Goal: Task Accomplishment & Management: Complete application form

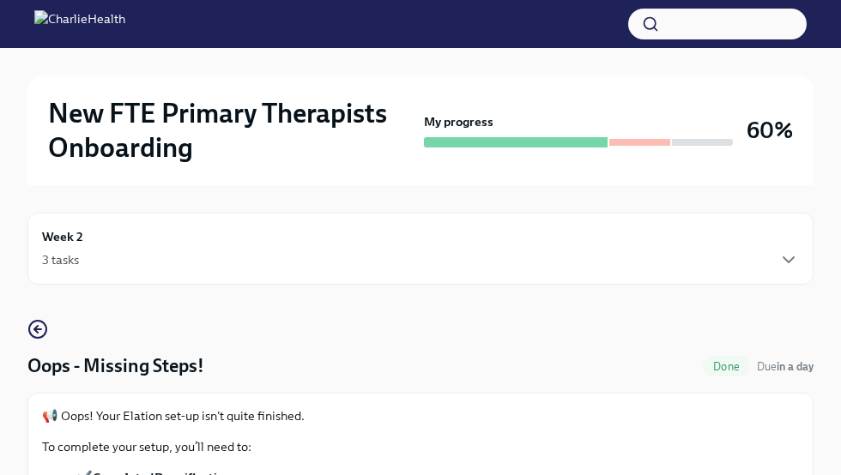
click at [76, 251] on div "3 tasks" at bounding box center [60, 259] width 37 height 17
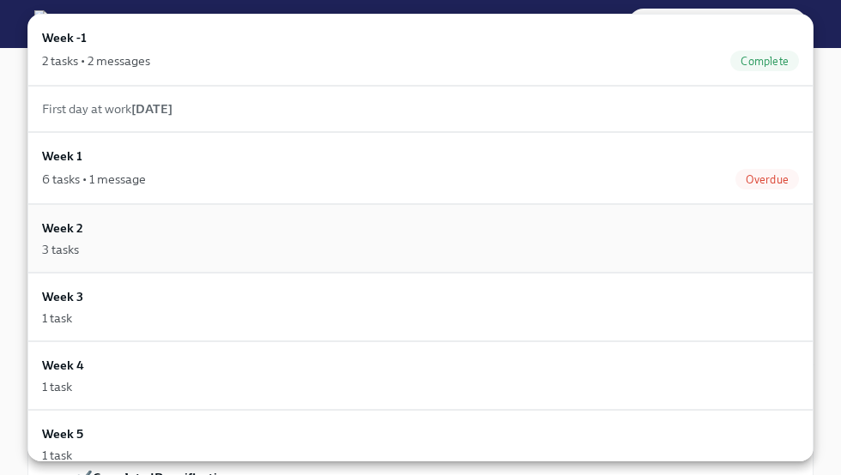
click at [99, 259] on div "Week 2 3 tasks" at bounding box center [420, 238] width 786 height 69
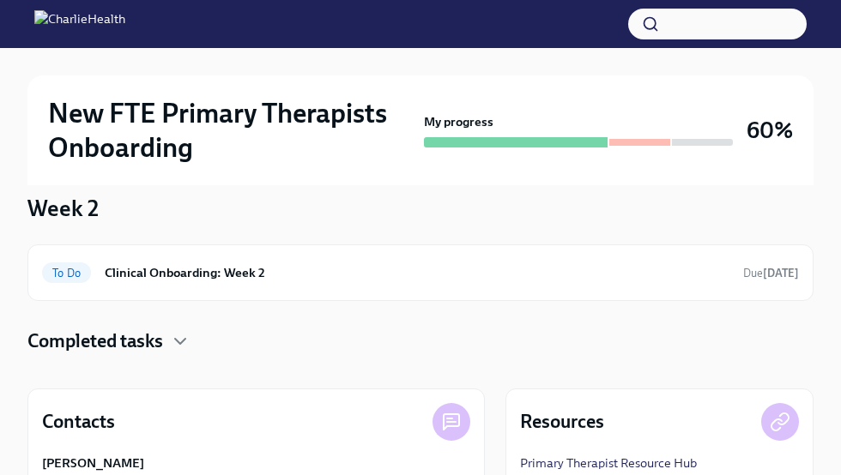
scroll to position [314, 0]
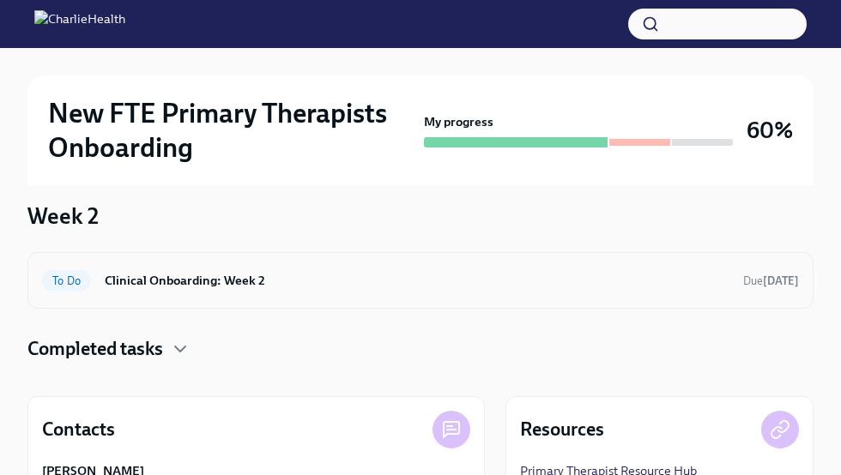
click at [151, 274] on h6 "Clinical Onboarding: Week 2" at bounding box center [417, 280] width 624 height 19
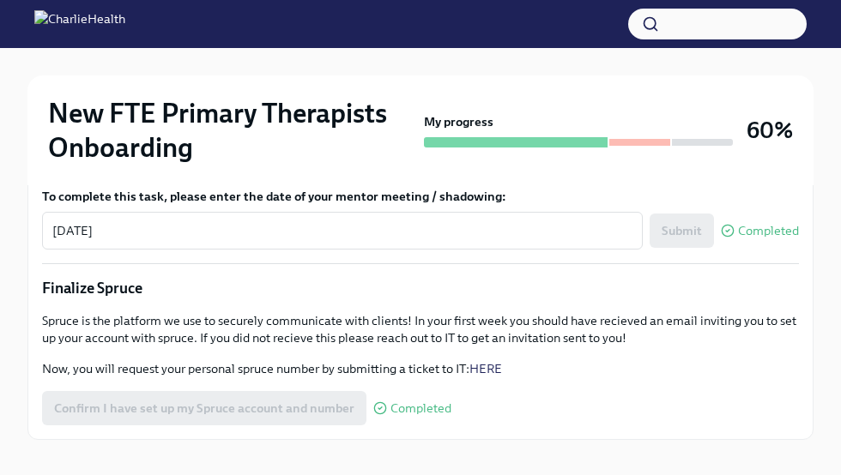
scroll to position [1673, 0]
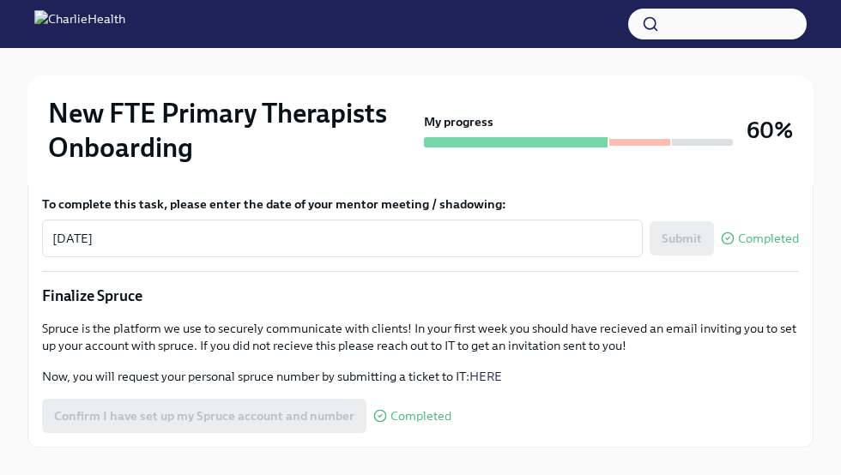
scroll to position [1661, 0]
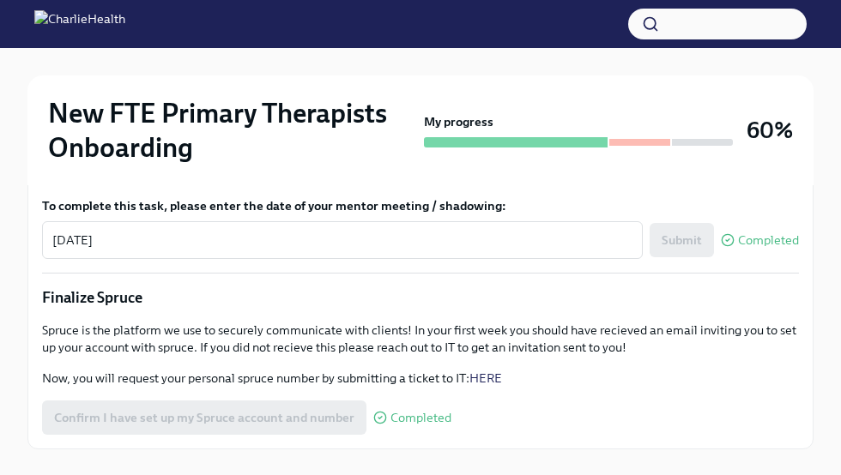
click at [0, 0] on input "Upload Mock Treatment Plan" at bounding box center [0, 0] width 0 height 0
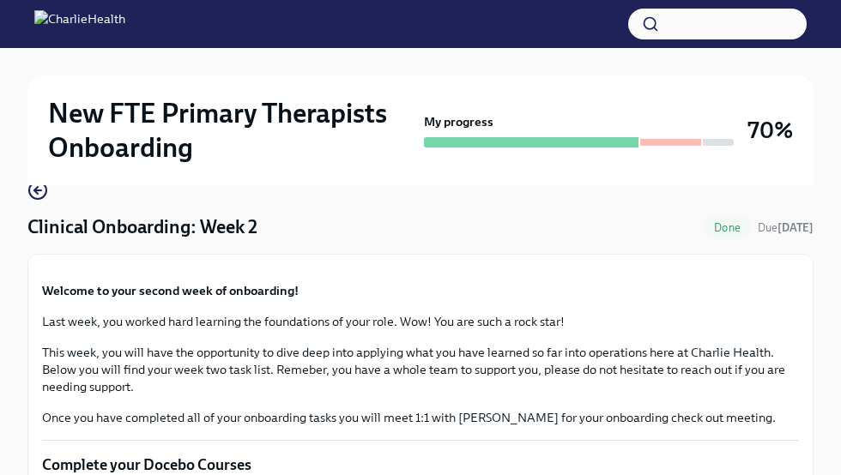
scroll to position [0, 0]
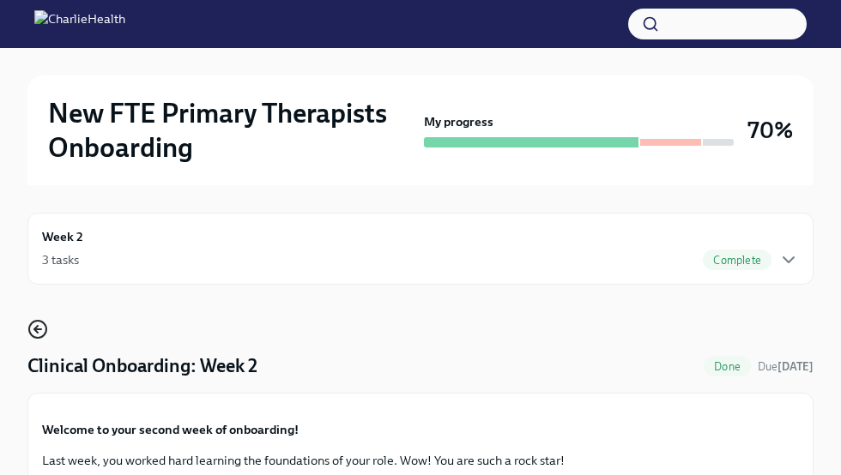
click at [44, 326] on icon "button" at bounding box center [37, 329] width 21 height 21
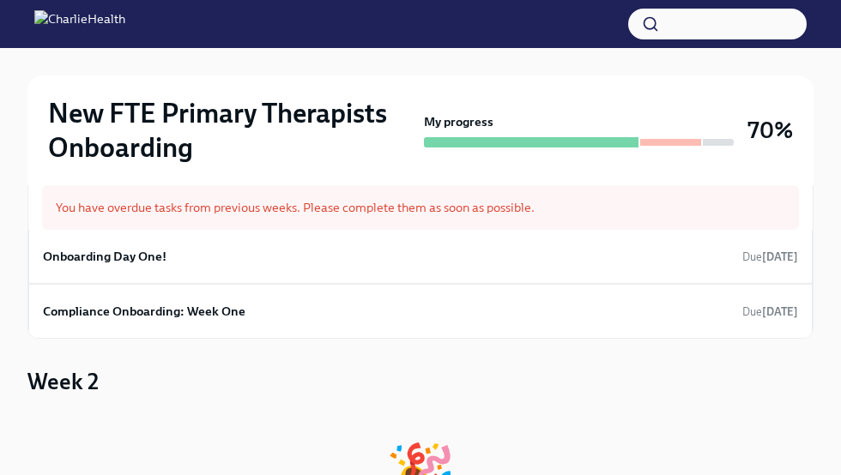
scroll to position [101, 0]
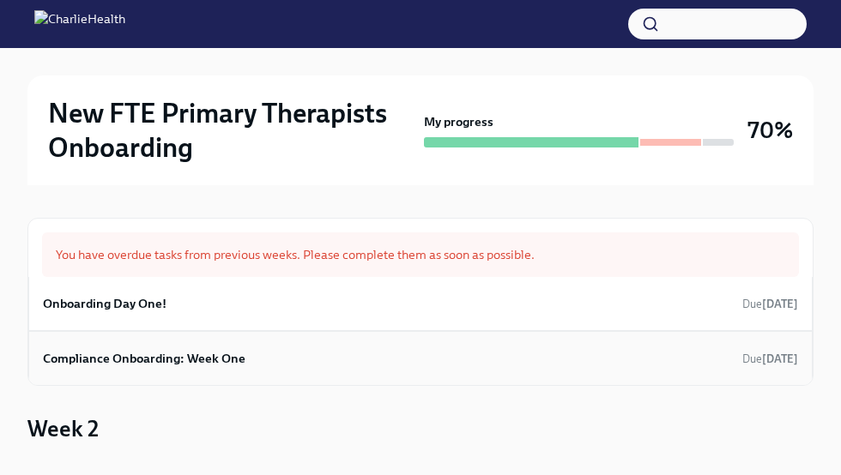
click at [101, 347] on div "Compliance Onboarding: Week One Due [DATE]" at bounding box center [420, 359] width 755 height 26
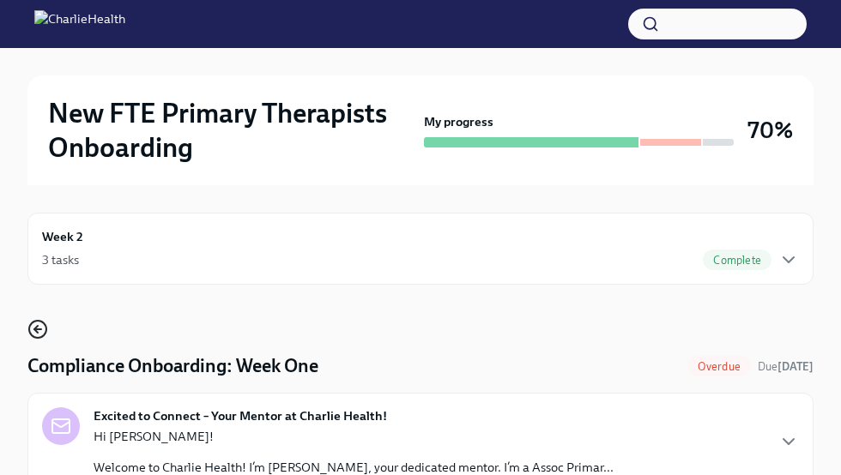
click at [36, 334] on icon "button" at bounding box center [37, 329] width 21 height 21
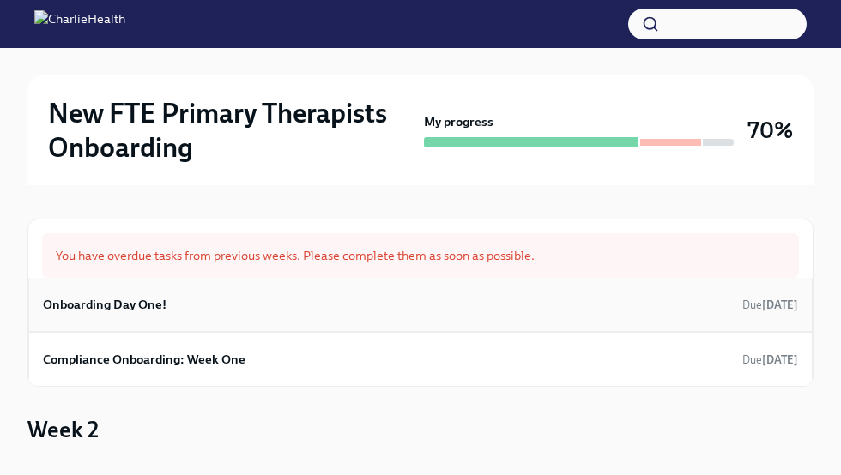
scroll to position [113, 0]
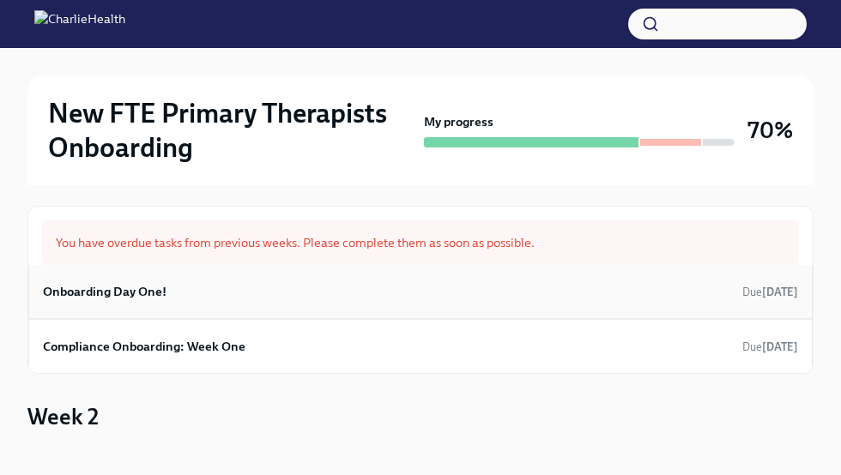
click at [142, 300] on h6 "Onboarding Day One!" at bounding box center [105, 291] width 124 height 19
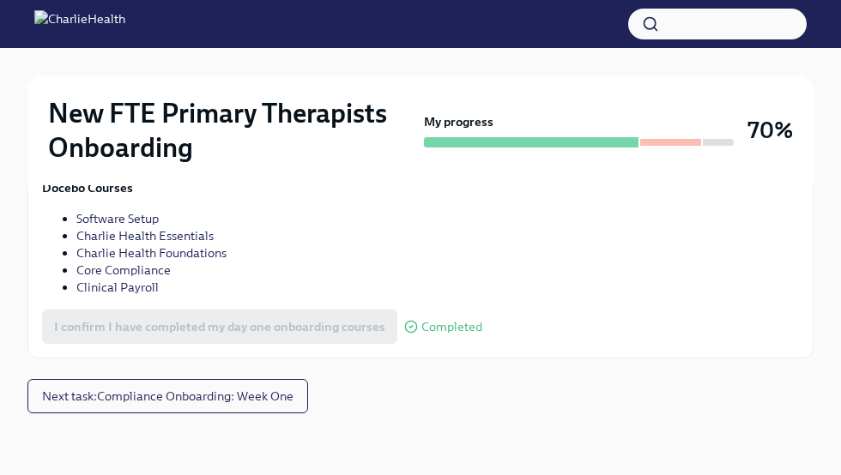
scroll to position [2790, 0]
click at [147, 392] on span "Next task : Compliance Onboarding: Week One" at bounding box center [167, 396] width 251 height 17
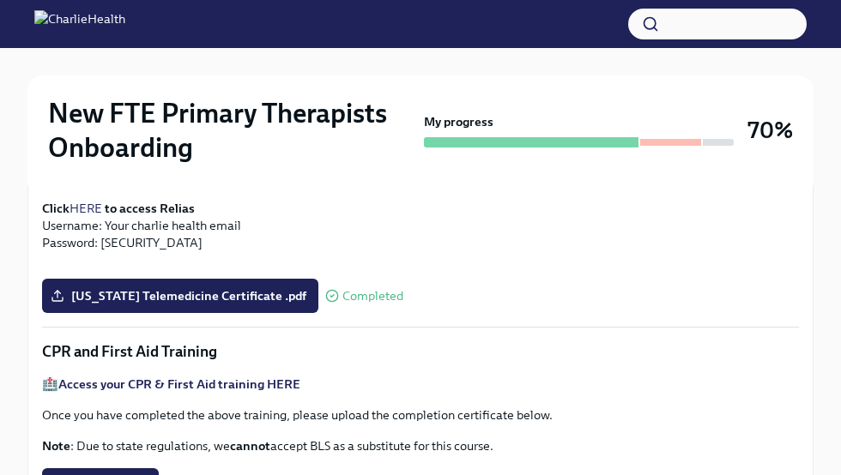
scroll to position [566, 0]
